Goal: Information Seeking & Learning: Learn about a topic

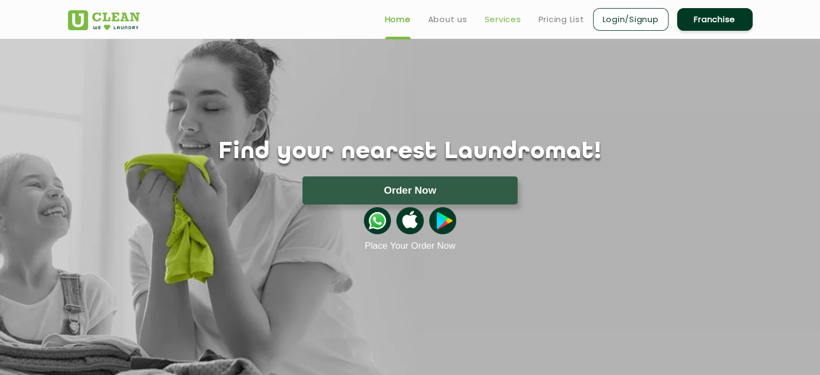
click at [512, 19] on link "Services" at bounding box center [503, 19] width 37 height 13
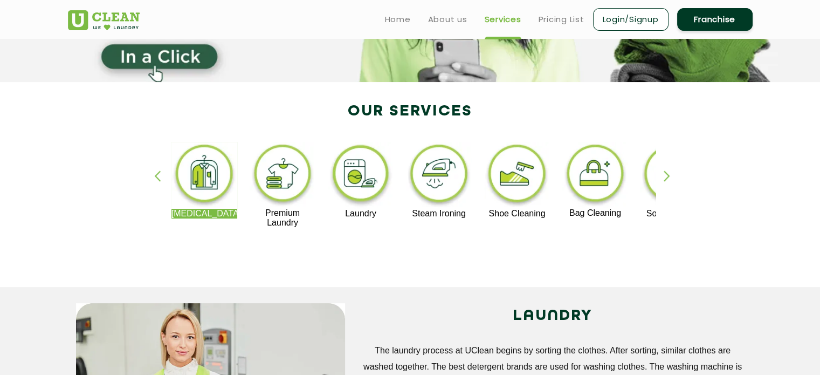
scroll to position [162, 0]
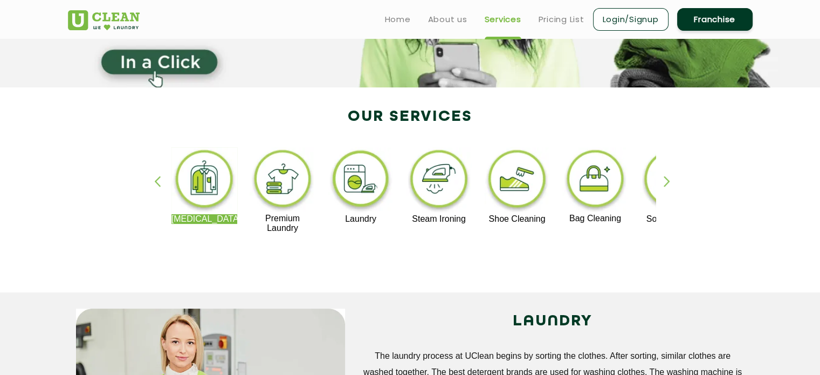
click at [666, 181] on div "button" at bounding box center [672, 191] width 16 height 30
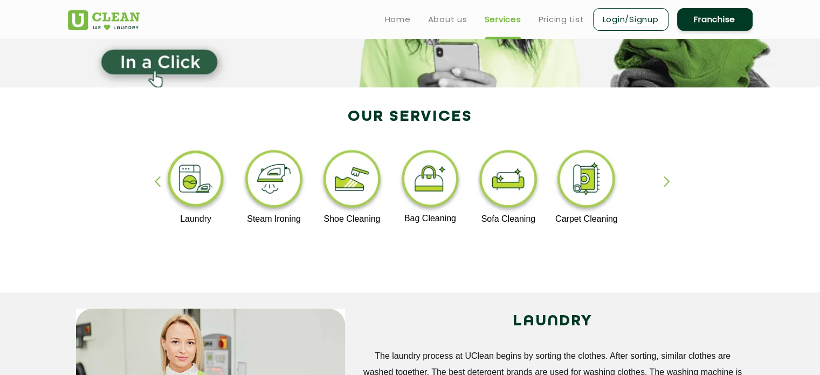
click at [157, 178] on div "button" at bounding box center [162, 191] width 16 height 30
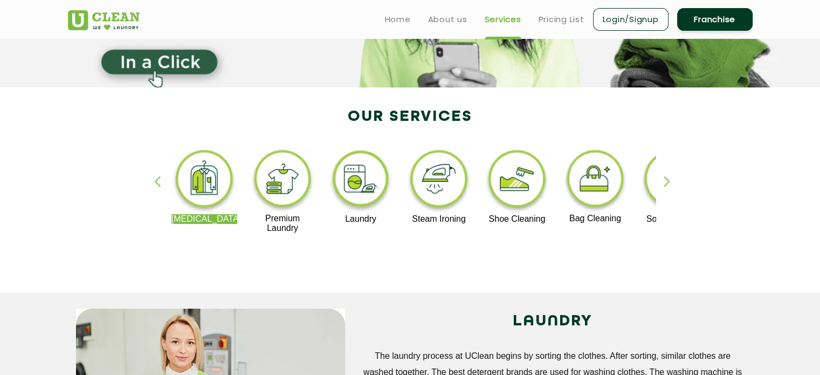
click at [165, 217] on div "[MEDICAL_DATA] Premium Laundry Laundry Steam Ironing Shoe Cleaning Bag Cleaning…" at bounding box center [826, 190] width 1323 height 86
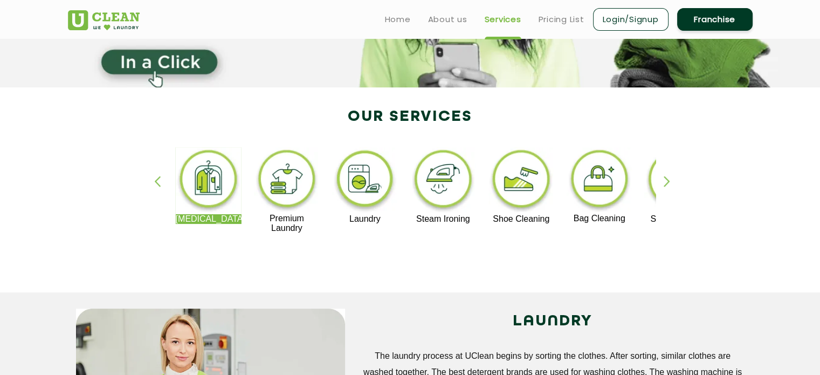
drag, startPoint x: 176, startPoint y: 217, endPoint x: 197, endPoint y: 220, distance: 21.3
click at [197, 220] on p "[MEDICAL_DATA]" at bounding box center [209, 219] width 66 height 10
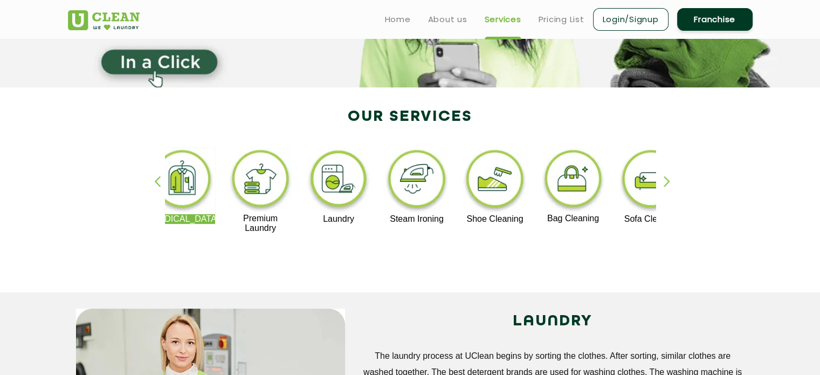
drag, startPoint x: 230, startPoint y: 219, endPoint x: 207, endPoint y: 227, distance: 24.0
click at [207, 227] on div "[MEDICAL_DATA] Premium Laundry Laundry Steam Ironing Shoe Cleaning Bag Cleaning…" at bounding box center [804, 190] width 1323 height 86
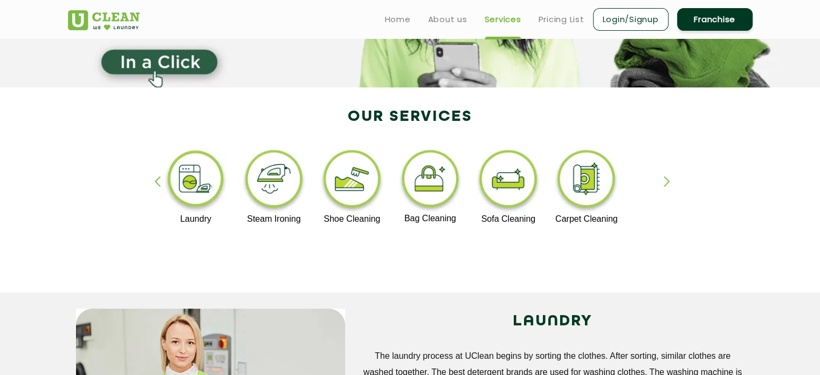
click at [160, 184] on div "button" at bounding box center [162, 191] width 16 height 30
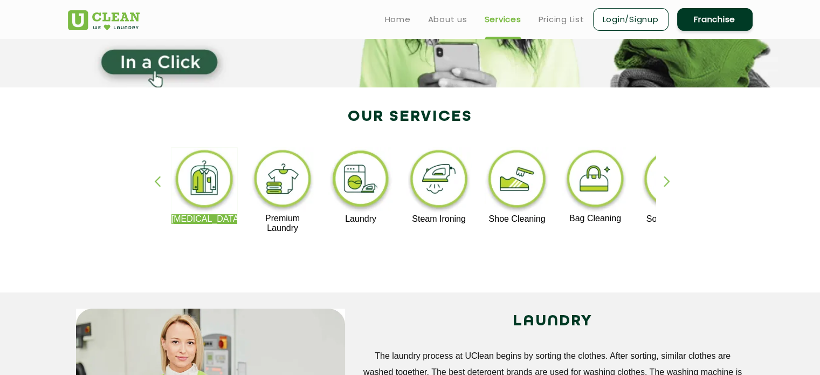
drag, startPoint x: 175, startPoint y: 223, endPoint x: 248, endPoint y: 230, distance: 73.6
click at [229, 226] on div "[MEDICAL_DATA] Premium Laundry Laundry Steam Ironing Shoe Cleaning Bag Cleaning…" at bounding box center [826, 190] width 1323 height 86
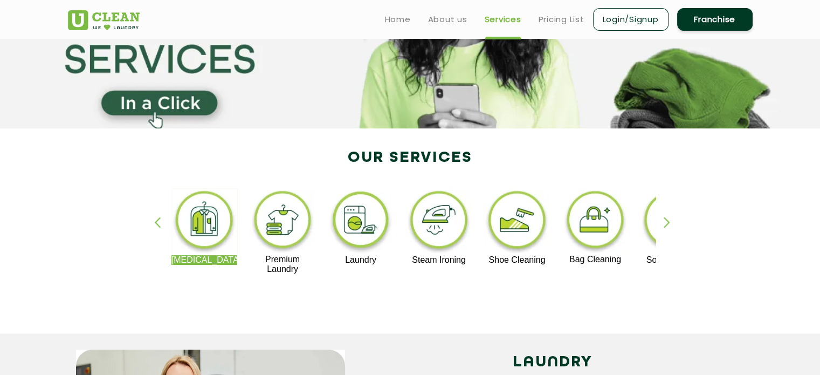
scroll to position [108, 0]
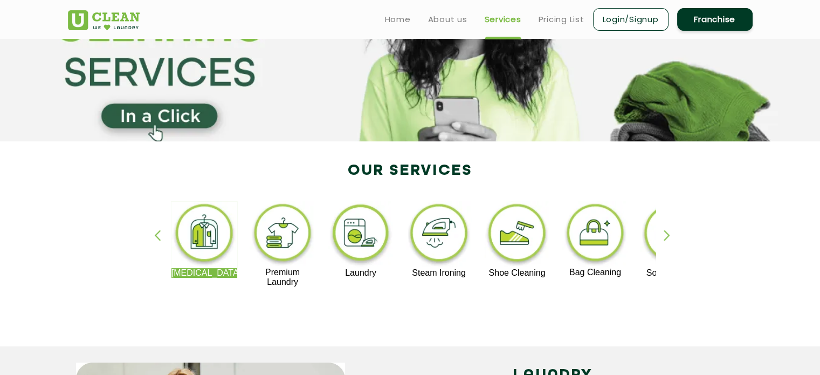
click at [667, 239] on div "button" at bounding box center [672, 245] width 16 height 30
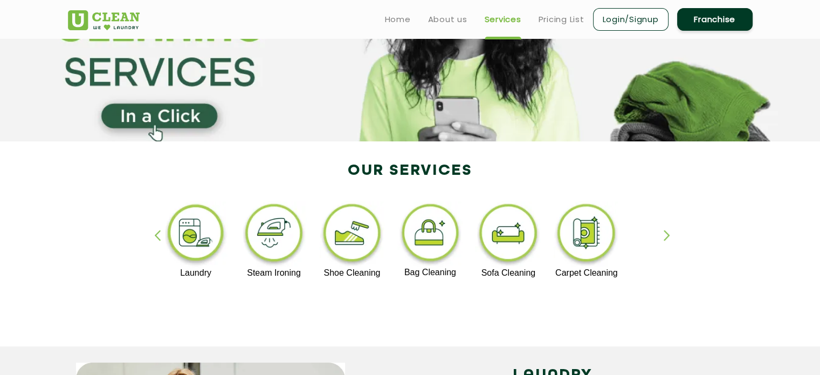
click at [665, 233] on div "button" at bounding box center [672, 245] width 16 height 30
